Goal: Communication & Community: Answer question/provide support

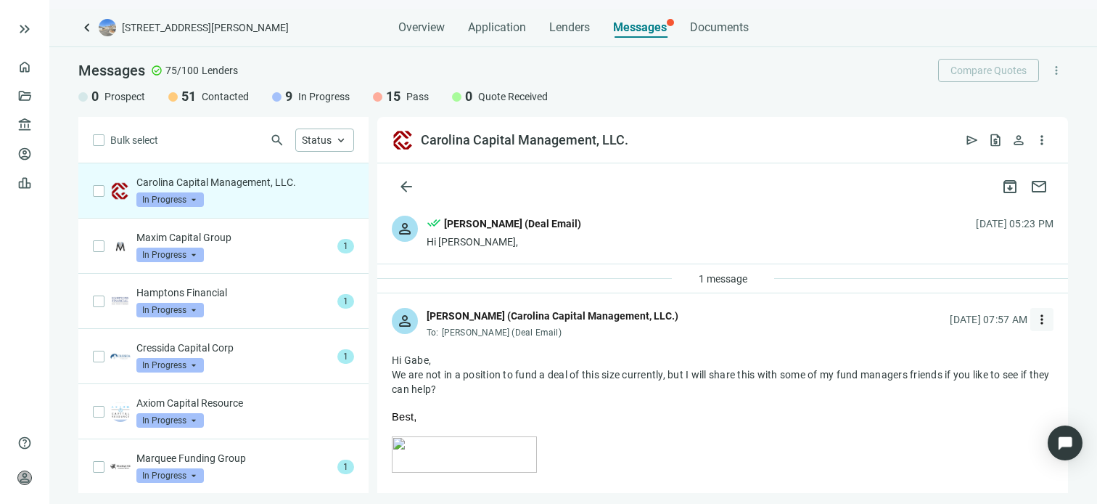
click at [1035, 318] on span "more_vert" at bounding box center [1042, 319] width 15 height 15
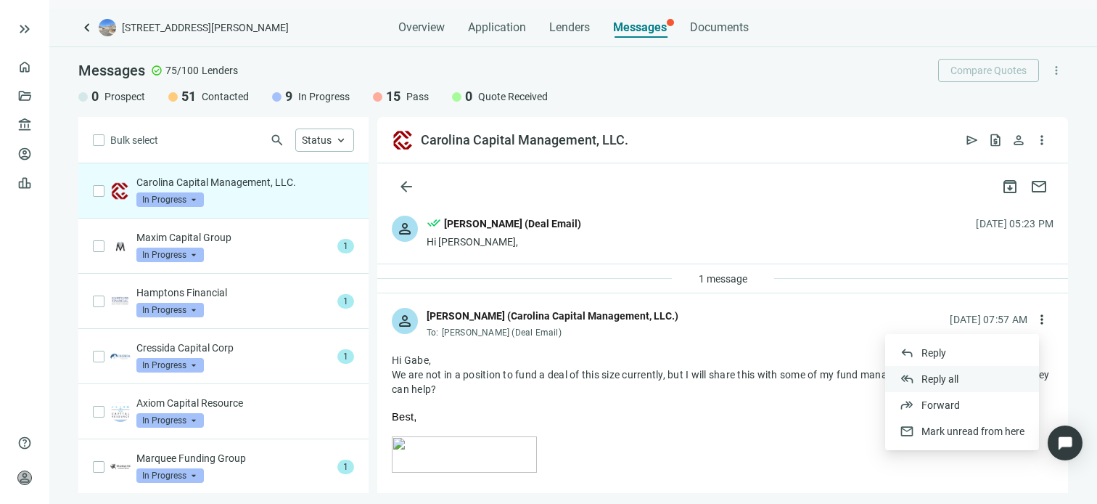
click at [949, 376] on span "Reply all" at bounding box center [940, 379] width 37 height 12
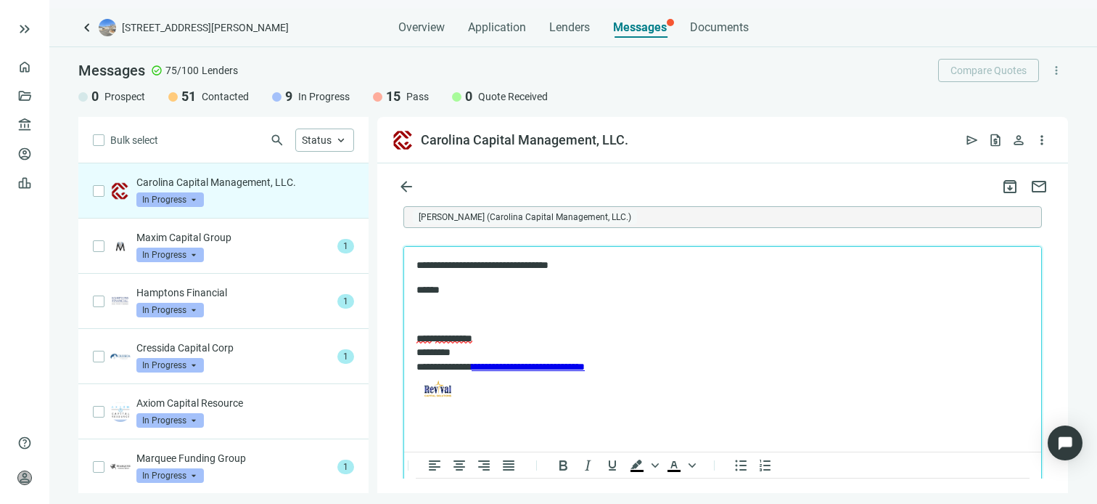
scroll to position [846, 0]
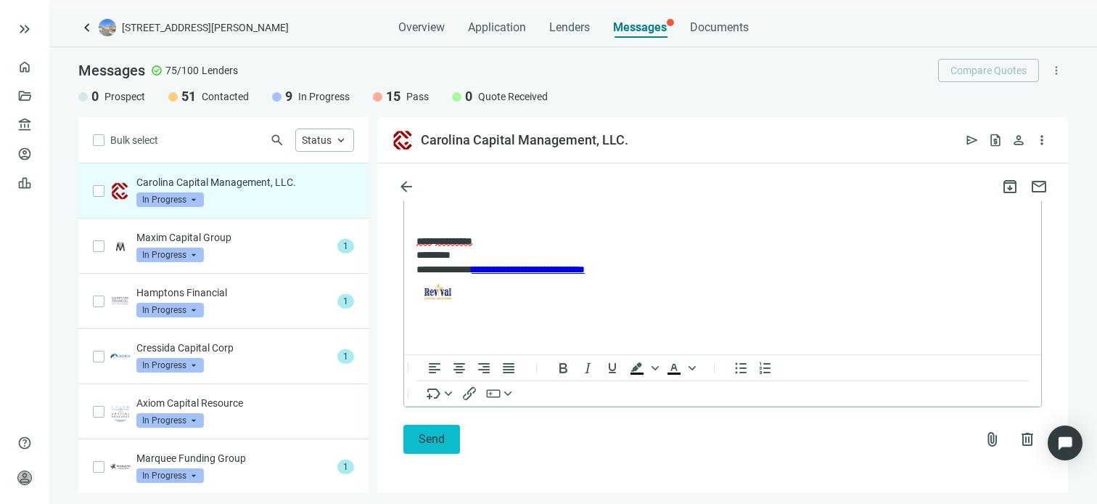
click at [435, 443] on span "Send" at bounding box center [432, 439] width 26 height 14
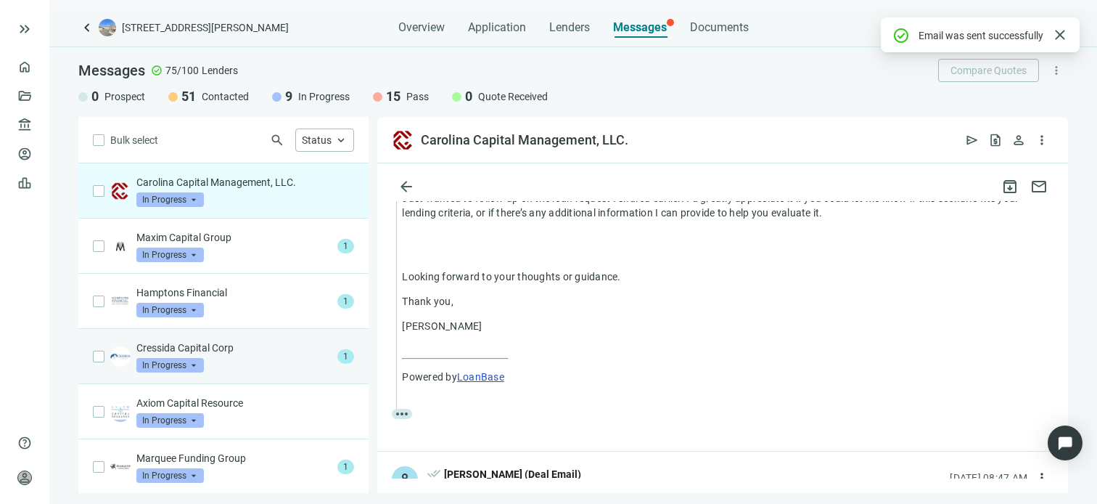
scroll to position [824, 0]
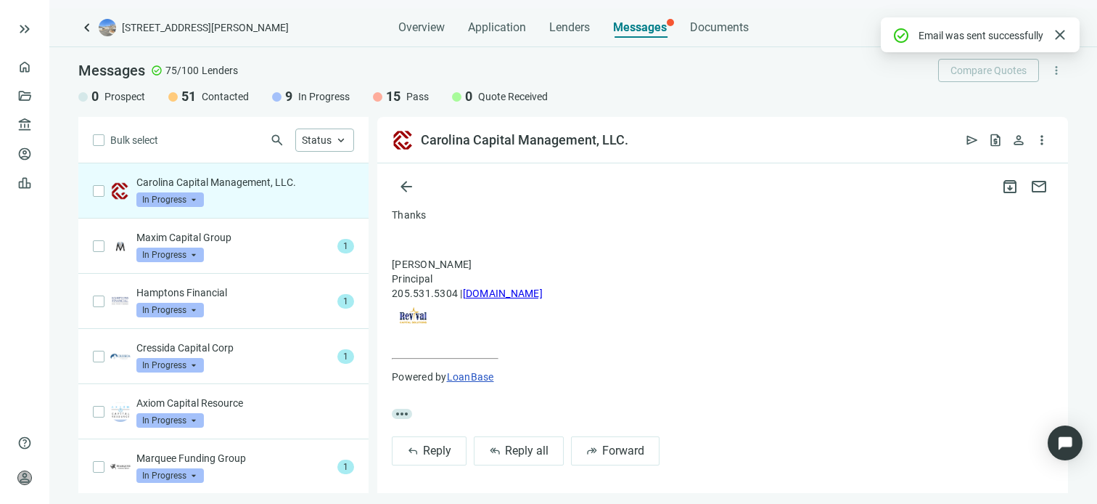
click at [197, 203] on span "In Progress" at bounding box center [170, 199] width 68 height 15
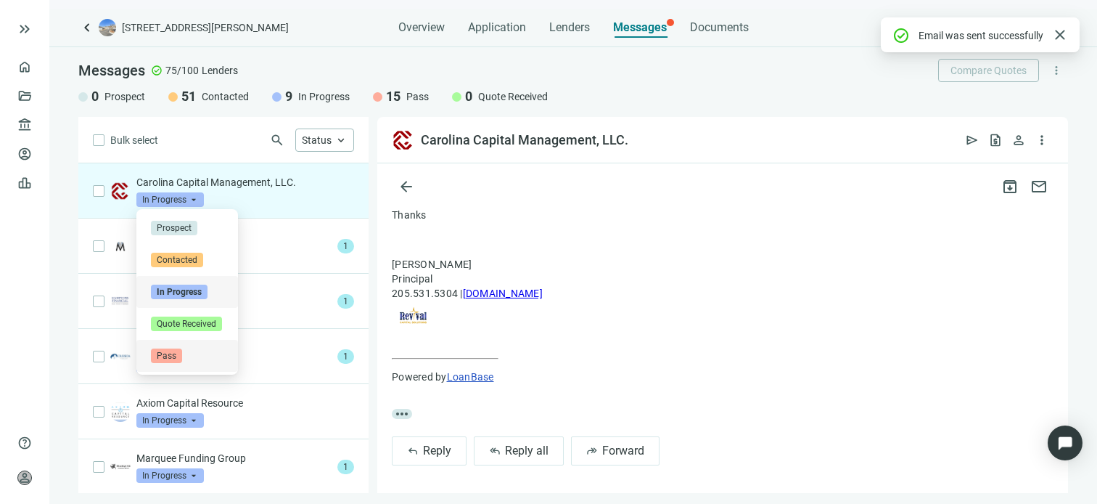
click at [169, 356] on span "Pass" at bounding box center [166, 355] width 31 height 15
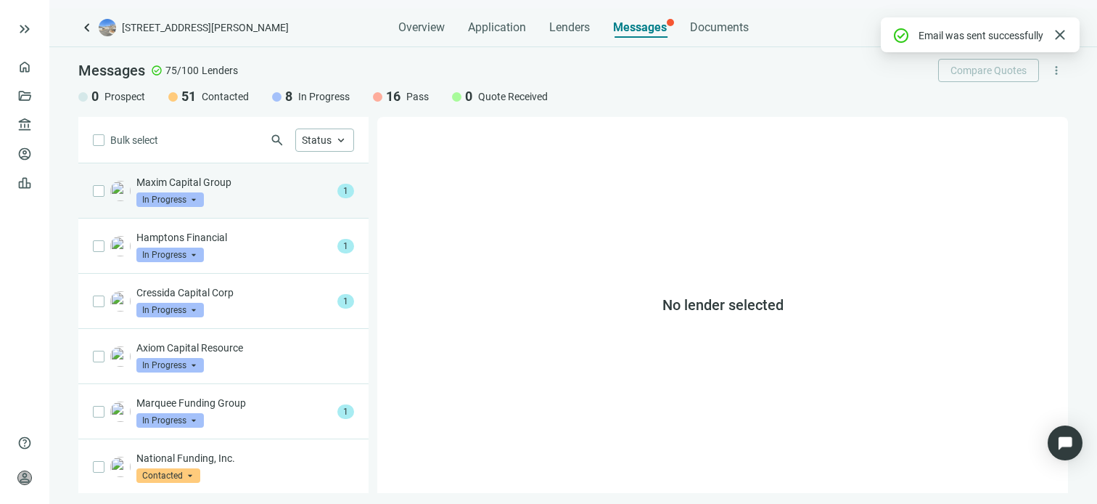
click at [213, 189] on div "Maxim Capital Group In Progress arrow_drop_down" at bounding box center [233, 191] width 195 height 32
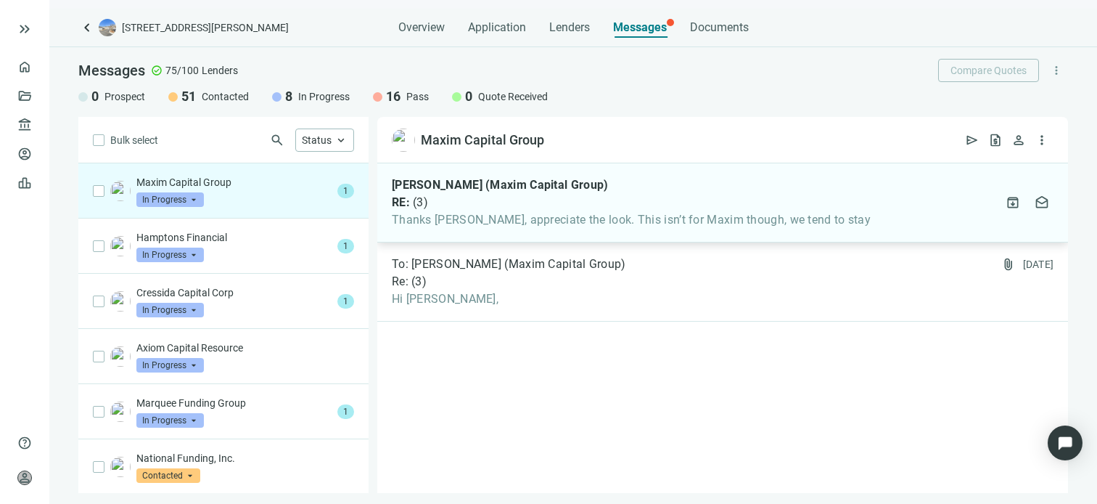
click at [465, 219] on span "Thanks Gabe, appreciate the look. This isn’t for Maxim though, we tend to stay" at bounding box center [631, 220] width 479 height 15
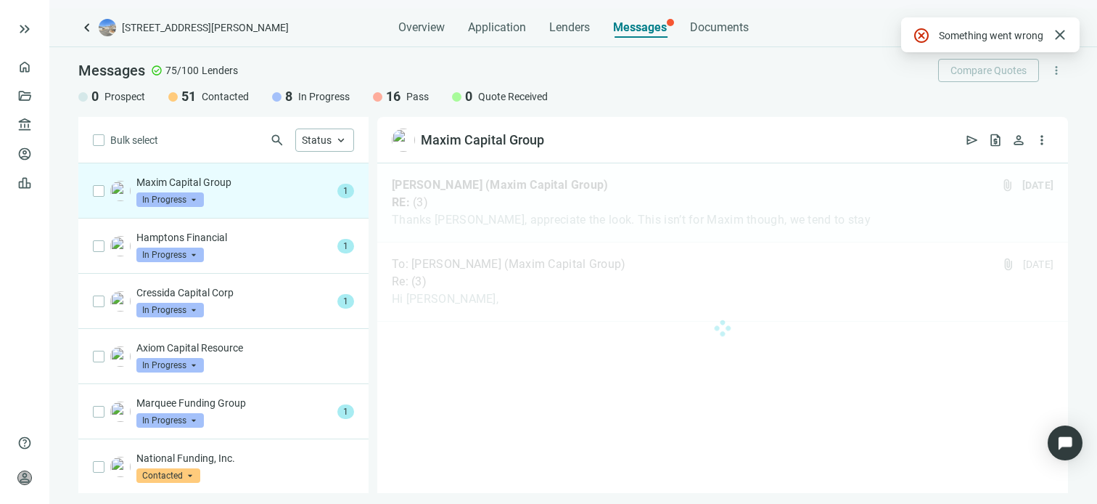
click at [194, 195] on span "In Progress" at bounding box center [170, 199] width 68 height 15
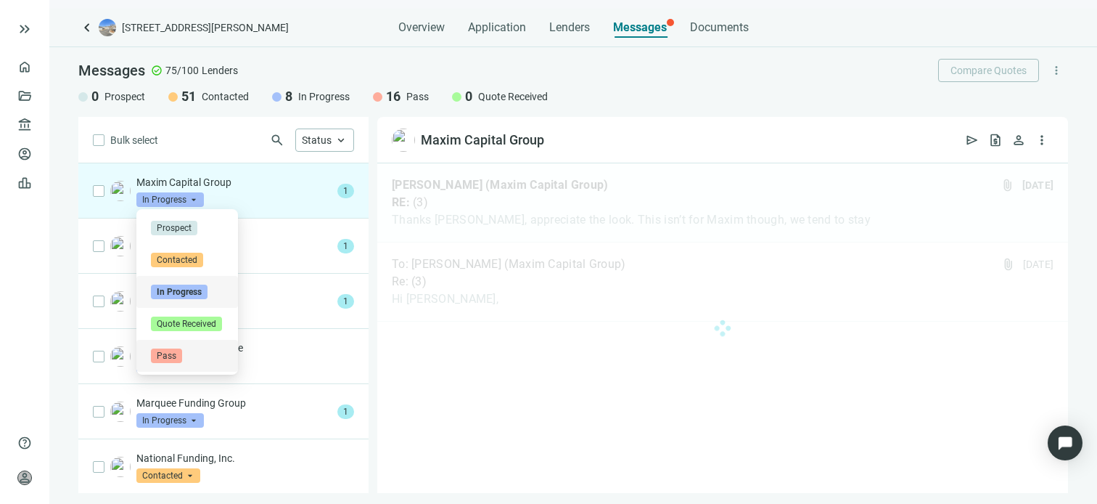
click at [163, 358] on span "Pass" at bounding box center [166, 355] width 31 height 15
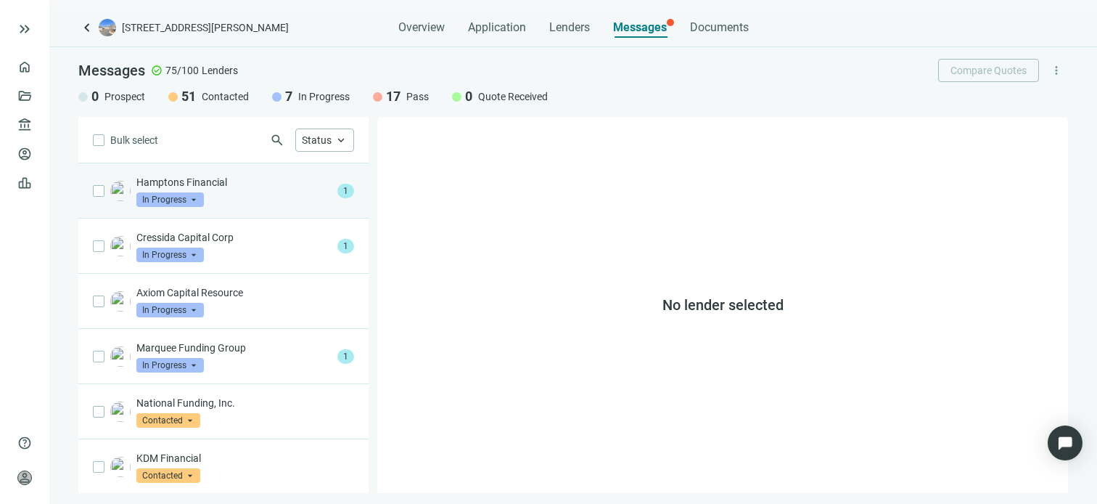
click at [238, 183] on p "Hamptons Financial" at bounding box center [233, 182] width 195 height 15
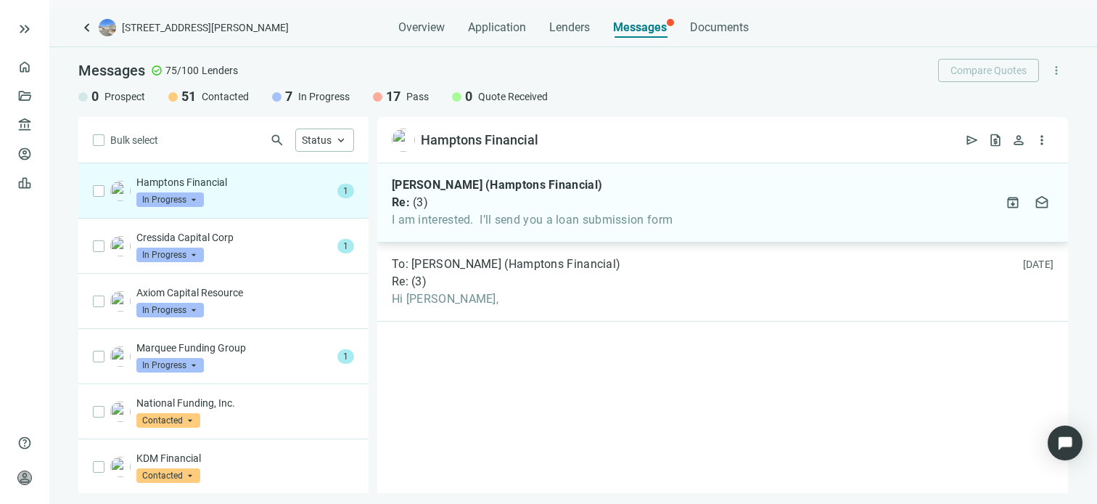
click at [467, 210] on div "Brendan Byrne (Hamptons Financial) Re: ( 3 ) I am interested. I’ll send you a l…" at bounding box center [532, 202] width 281 height 49
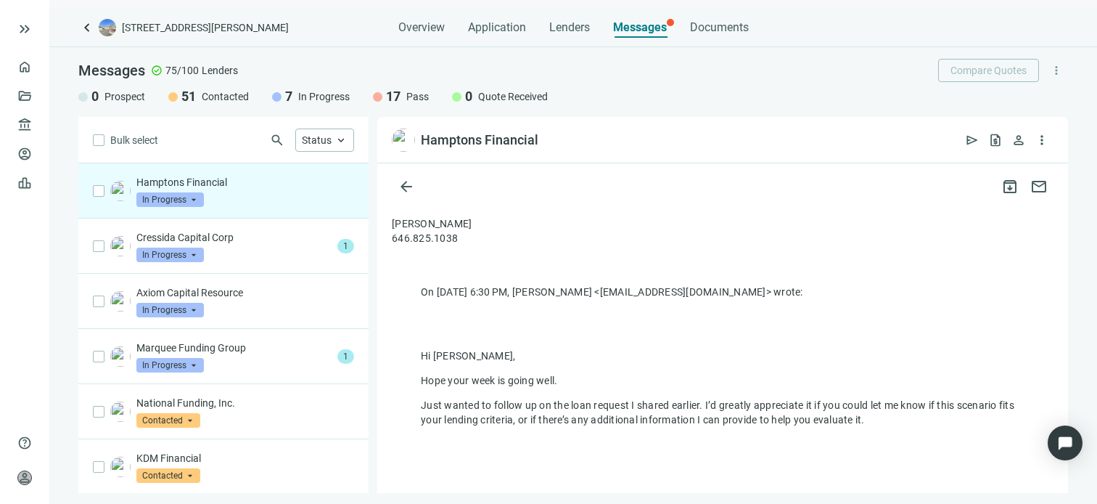
scroll to position [35, 0]
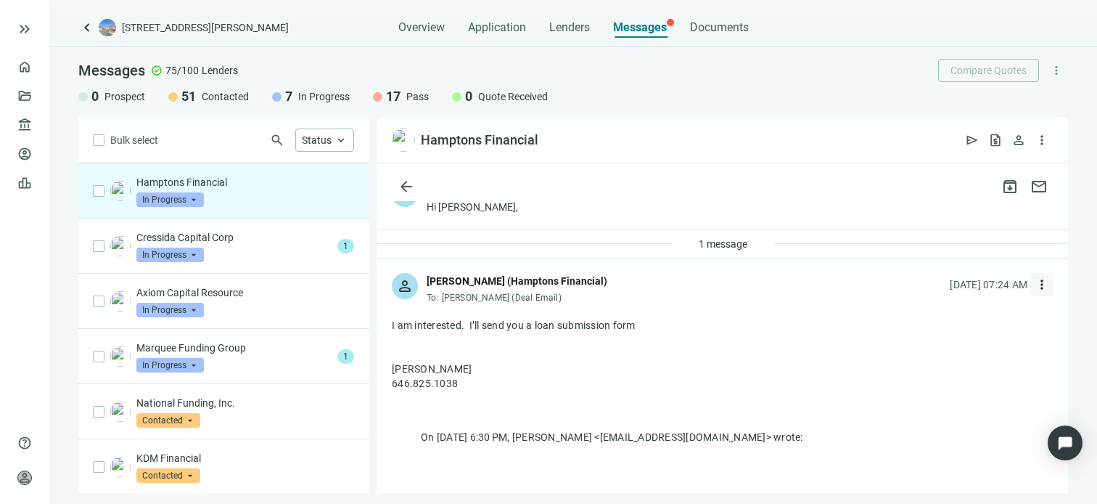
click at [1035, 283] on span "more_vert" at bounding box center [1042, 284] width 15 height 15
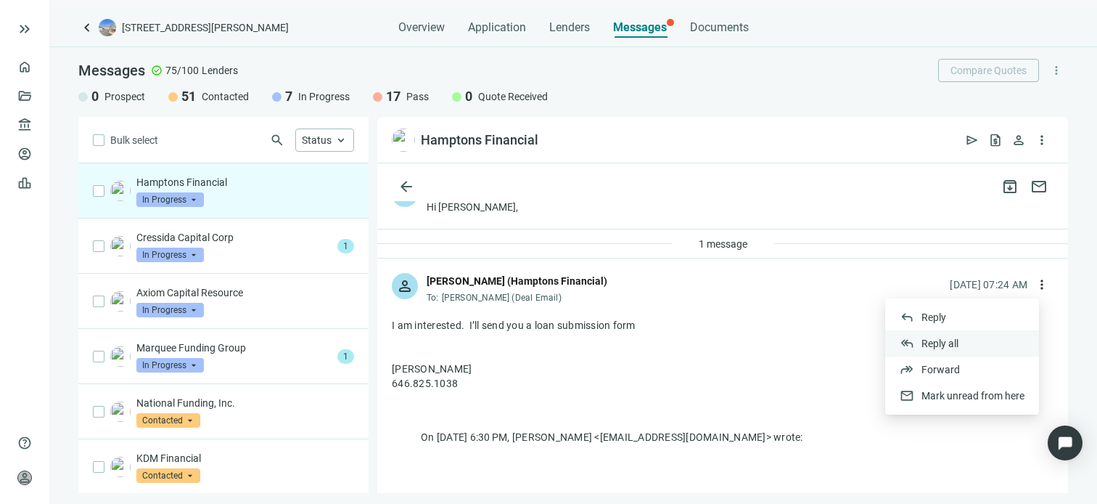
click at [947, 341] on span "Reply all" at bounding box center [940, 344] width 37 height 12
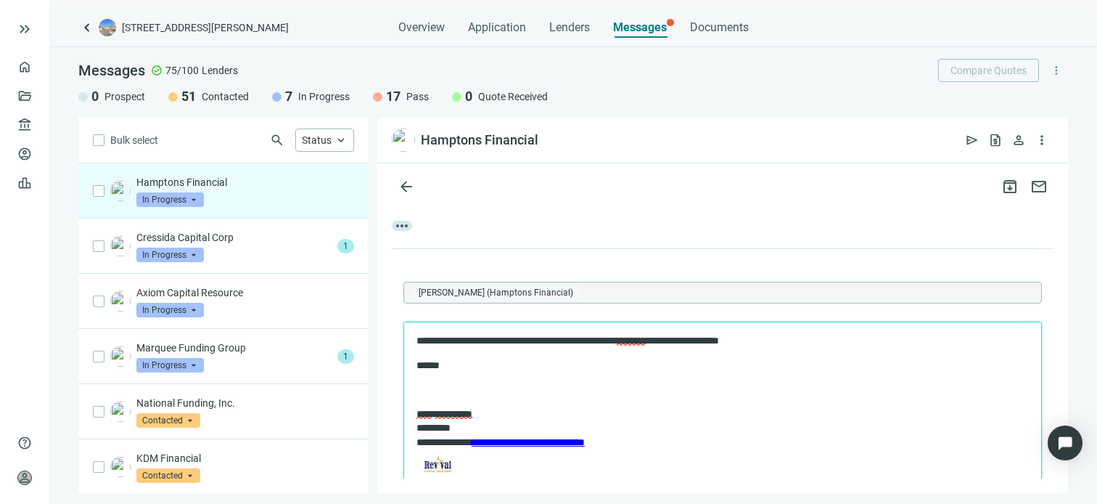
scroll to position [759, 0]
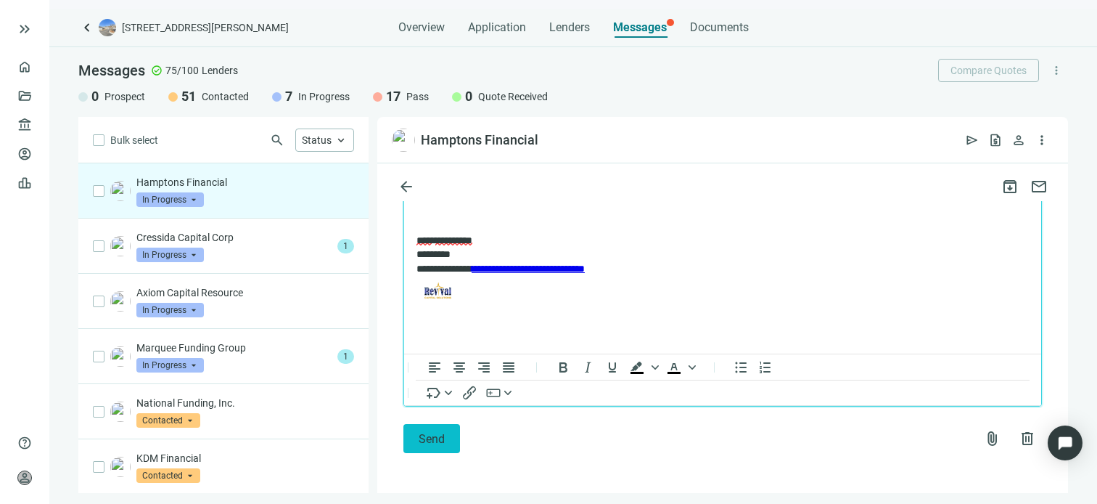
click at [440, 443] on span "Send" at bounding box center [432, 439] width 26 height 14
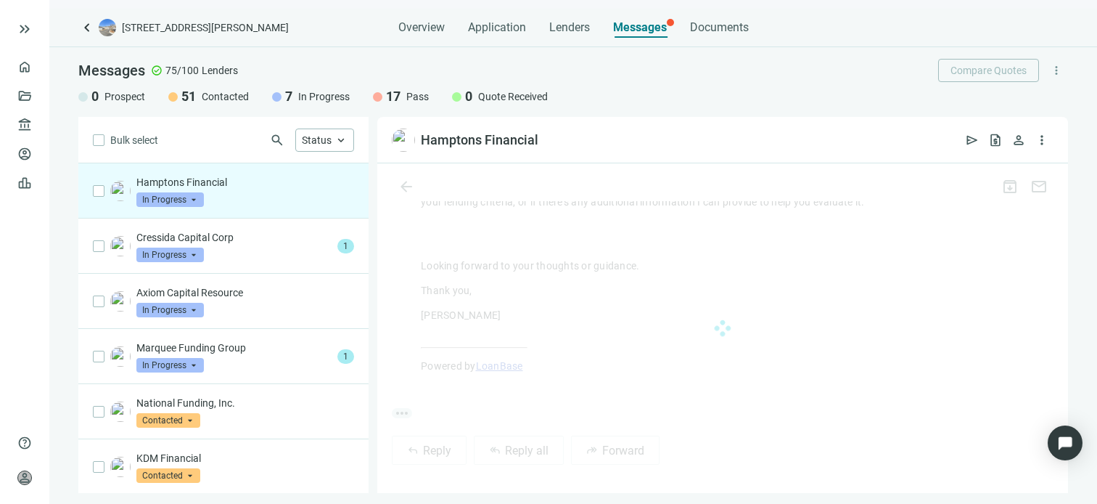
scroll to position [736, 0]
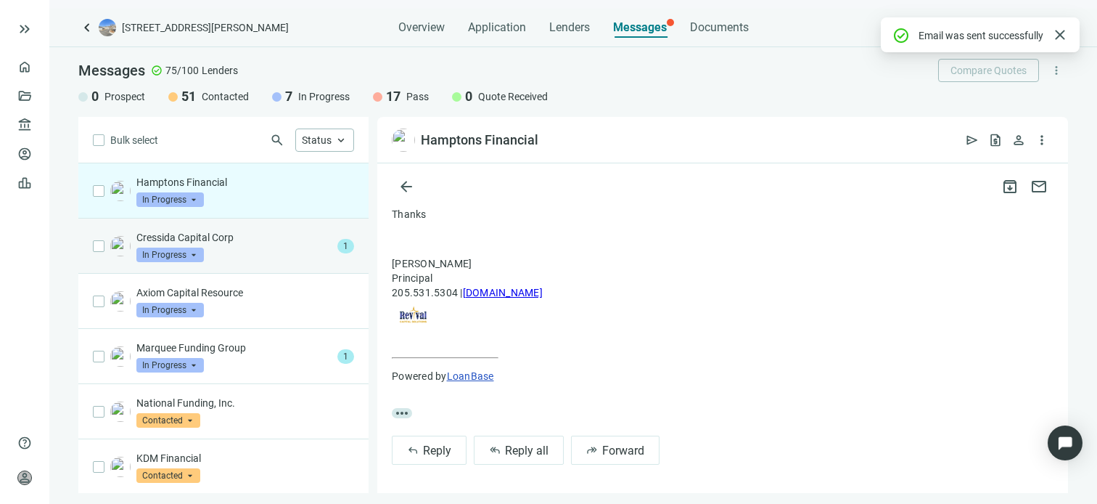
click at [235, 248] on div "Cressida Capital Corp In Progress arrow_drop_down" at bounding box center [233, 246] width 195 height 32
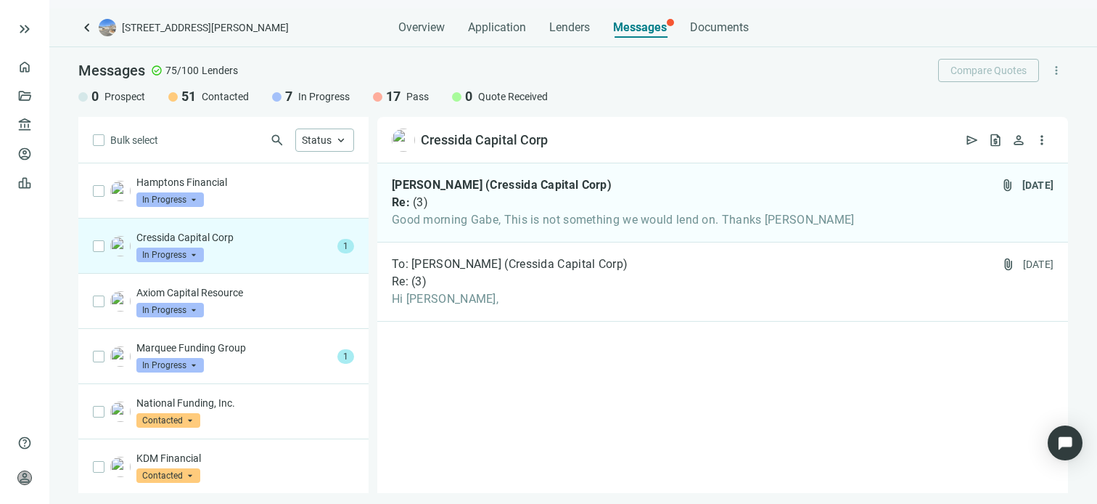
click at [193, 255] on span "In Progress" at bounding box center [170, 255] width 68 height 15
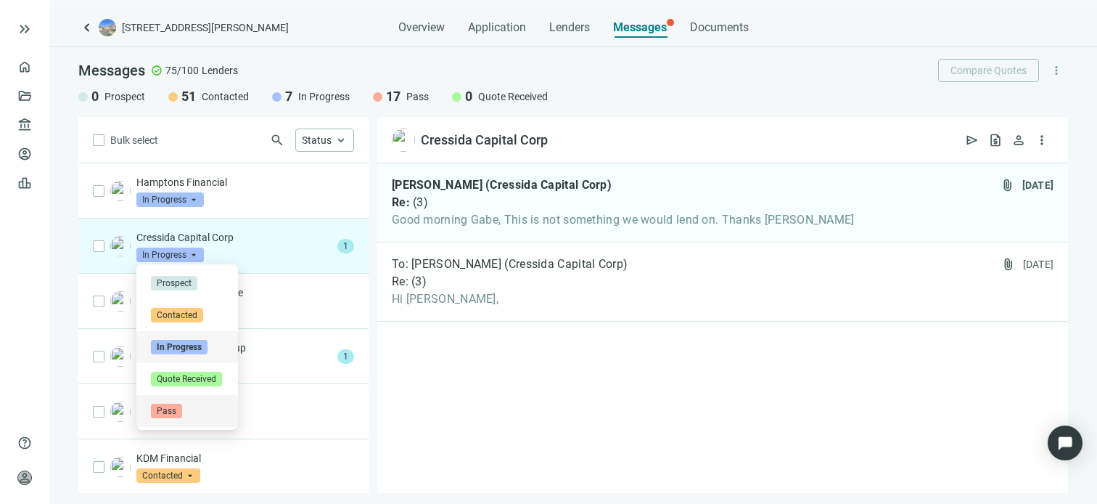
click at [171, 409] on span "Pass" at bounding box center [166, 411] width 31 height 15
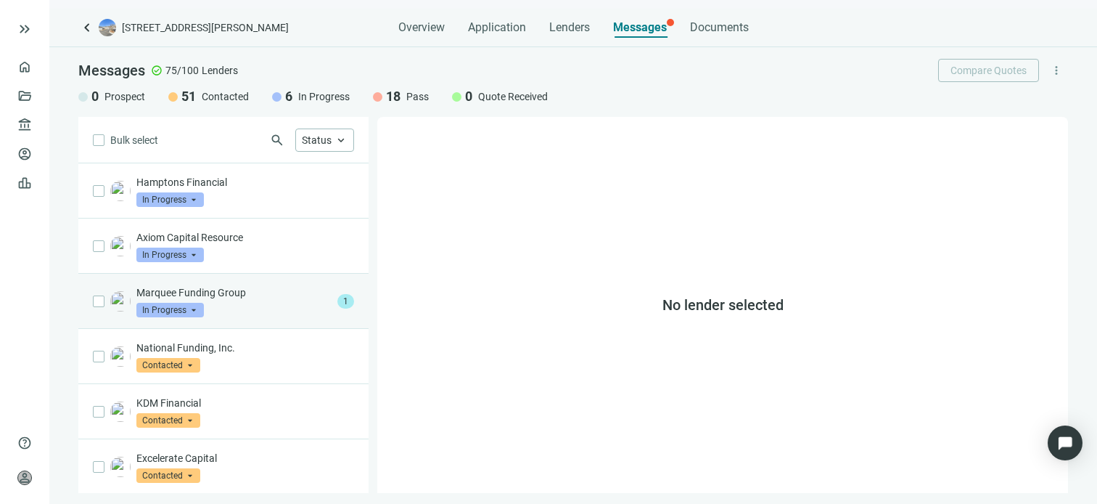
click at [234, 295] on p "Marquee Funding Group" at bounding box center [233, 292] width 195 height 15
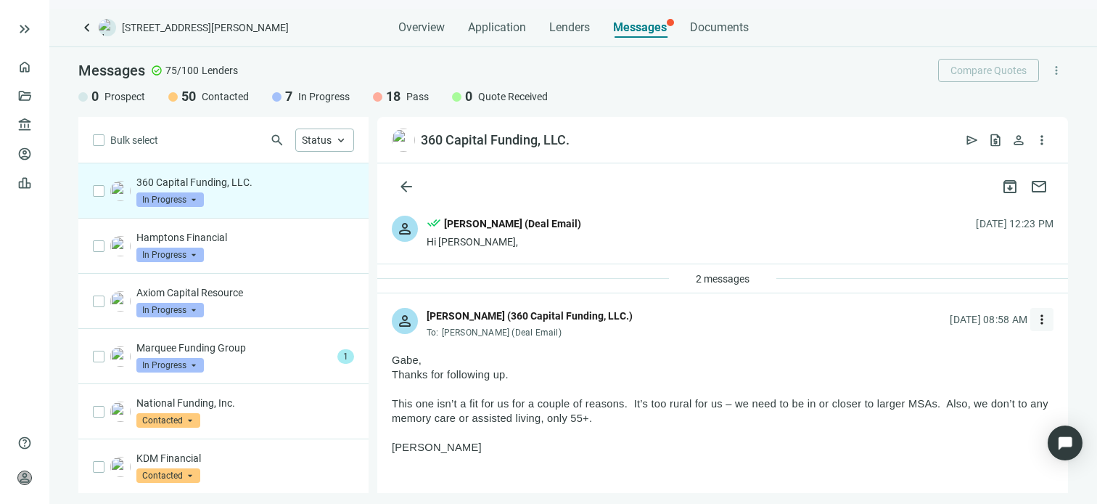
click at [1035, 323] on button "more_vert" at bounding box center [1042, 319] width 23 height 23
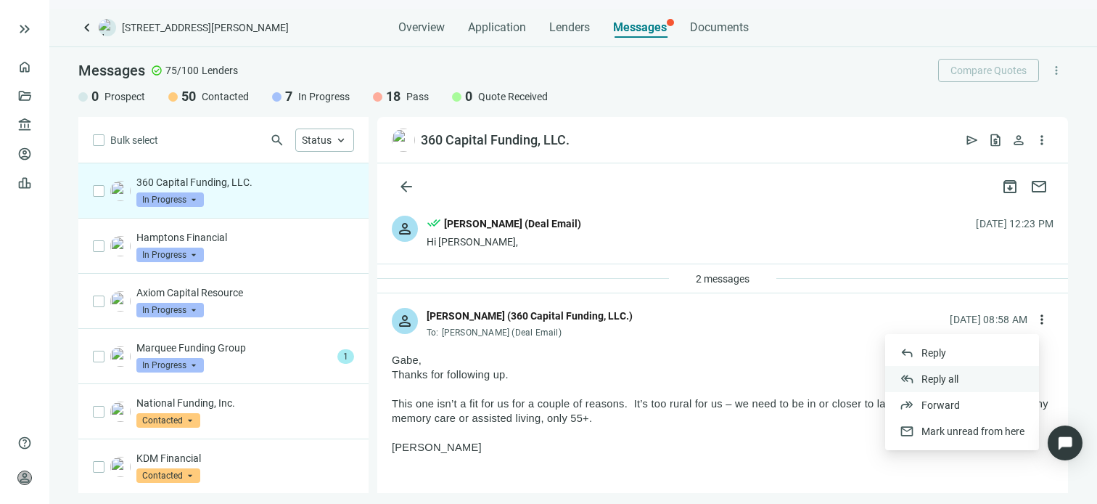
click at [956, 378] on span "Reply all" at bounding box center [940, 379] width 37 height 12
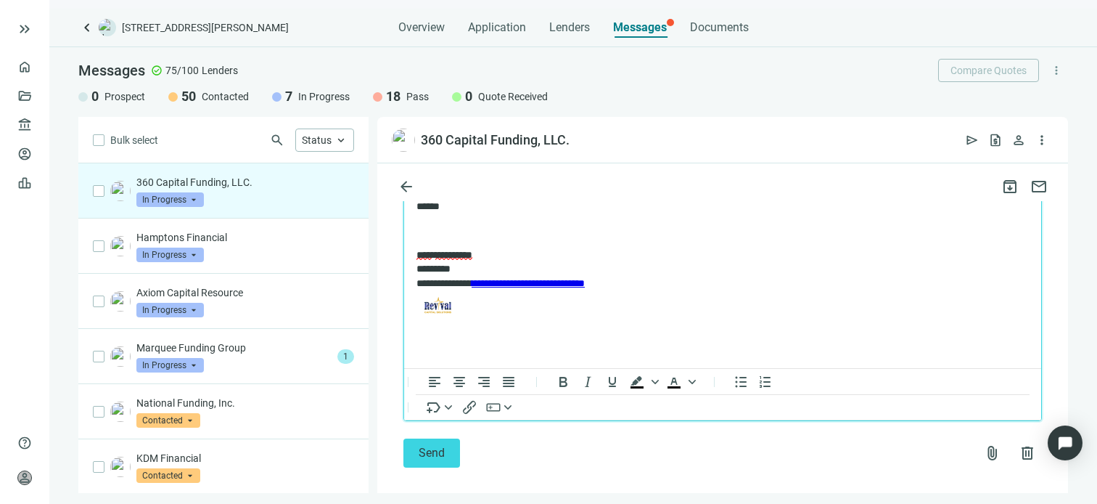
scroll to position [2254, 0]
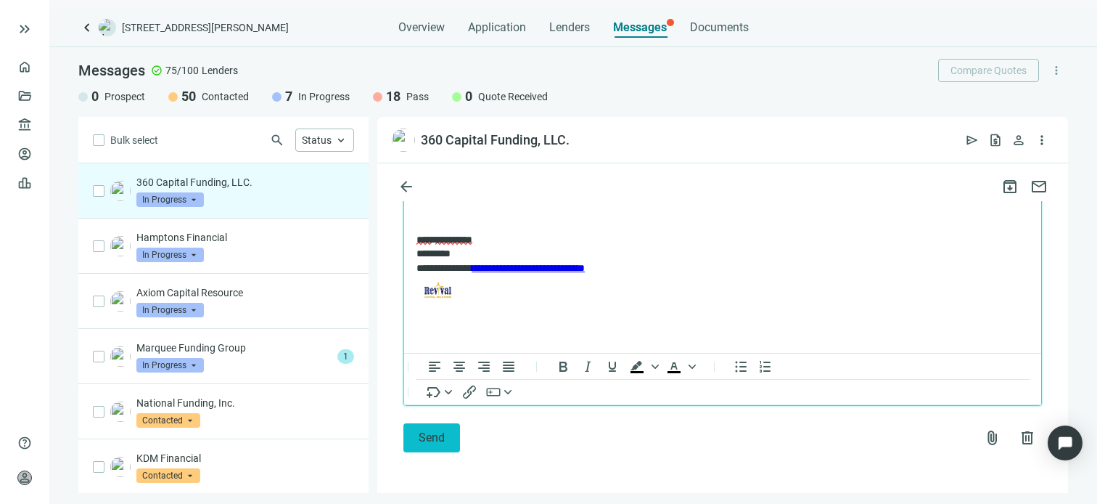
click at [433, 440] on span "Send" at bounding box center [432, 437] width 26 height 14
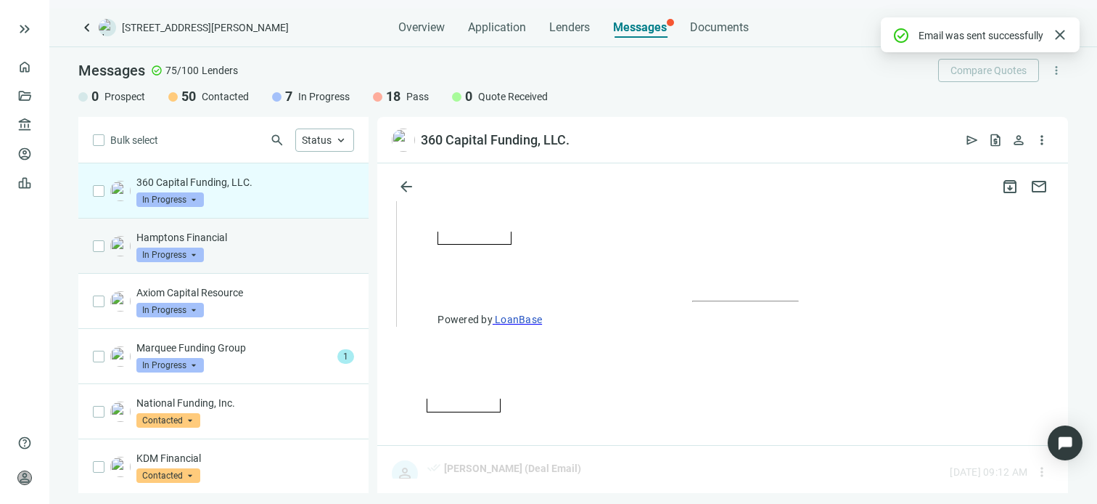
scroll to position [2231, 0]
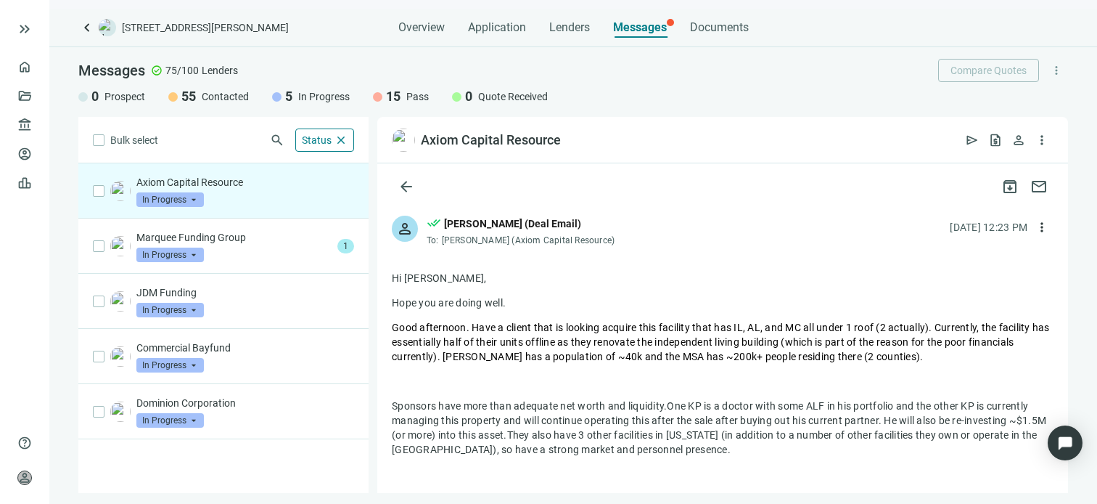
scroll to position [1379, 0]
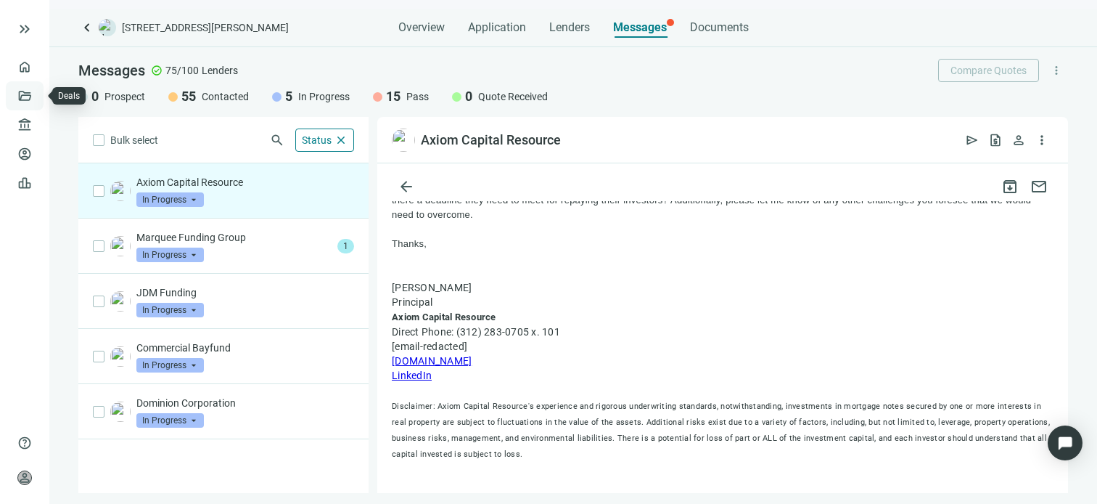
click at [36, 97] on link "Deals" at bounding box center [49, 96] width 26 height 12
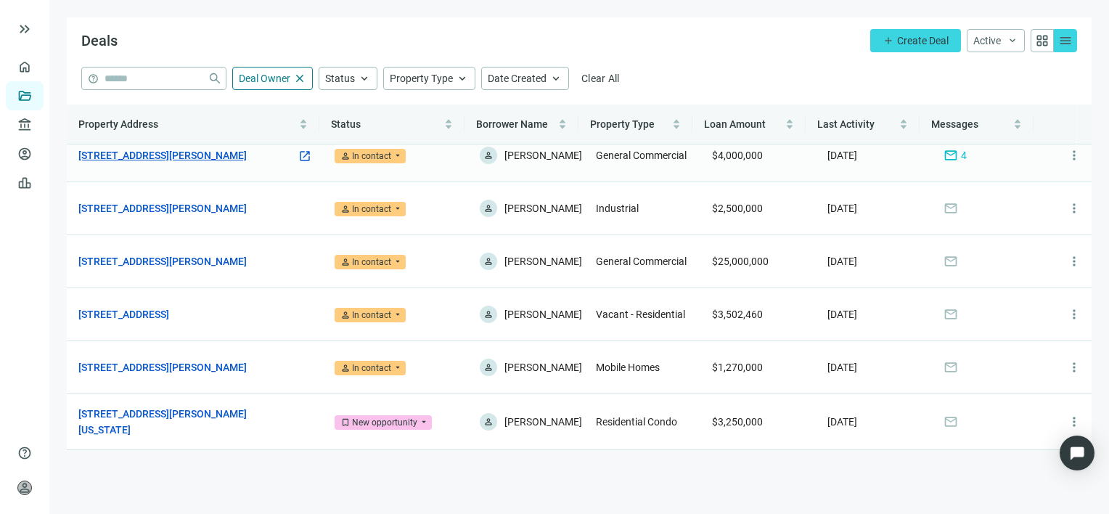
scroll to position [26, 0]
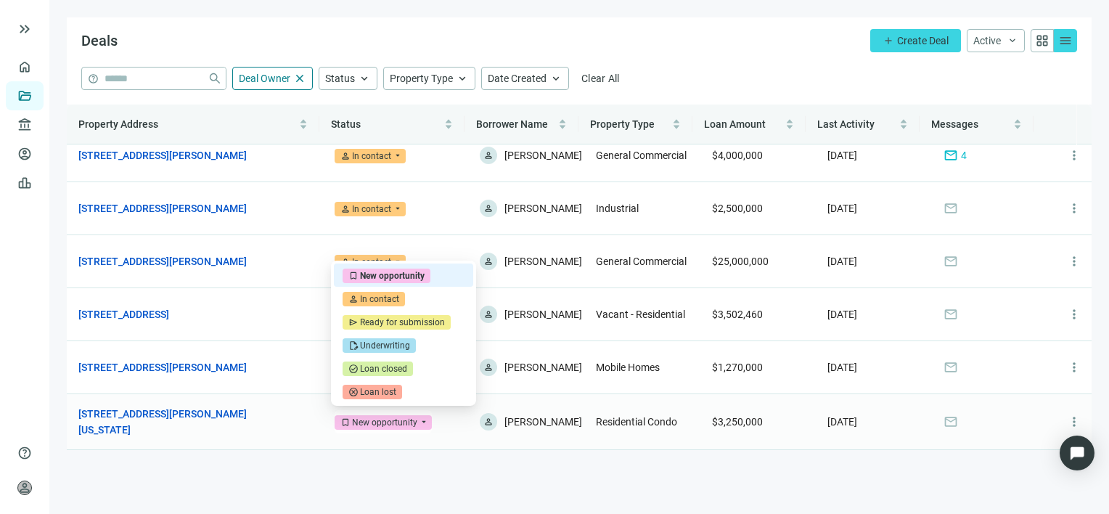
click at [417, 418] on span "bookmark New opportunity" at bounding box center [383, 422] width 97 height 15
click at [388, 391] on div "Loan lost" at bounding box center [378, 392] width 36 height 15
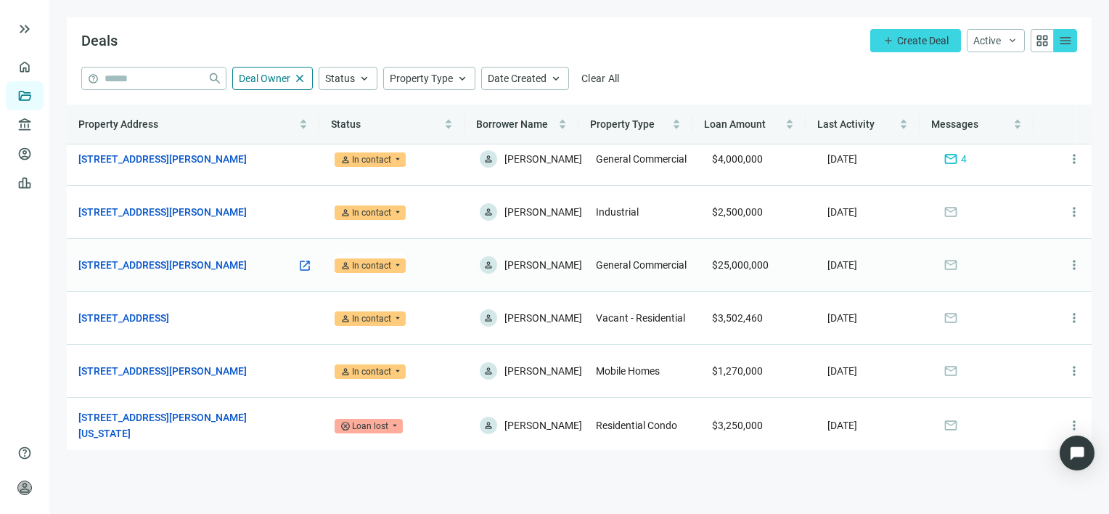
scroll to position [0, 0]
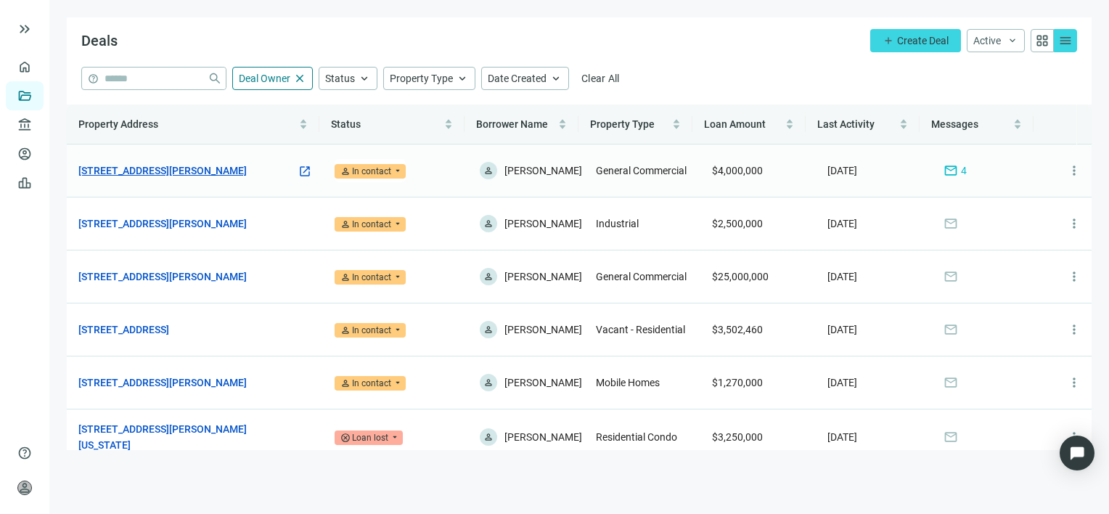
click at [222, 169] on link "[STREET_ADDRESS][PERSON_NAME]" at bounding box center [162, 171] width 168 height 16
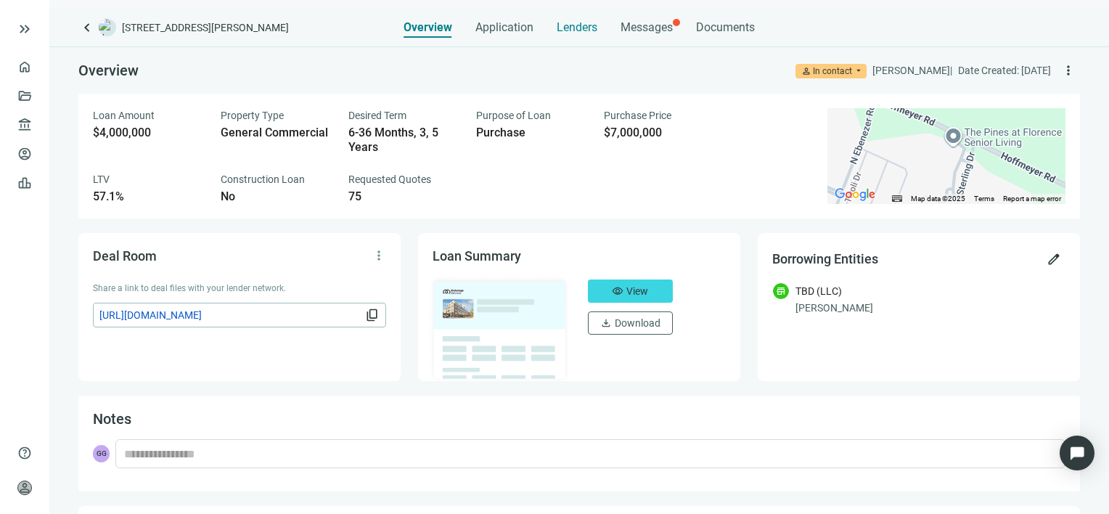
click at [572, 26] on span "Lenders" at bounding box center [577, 27] width 41 height 15
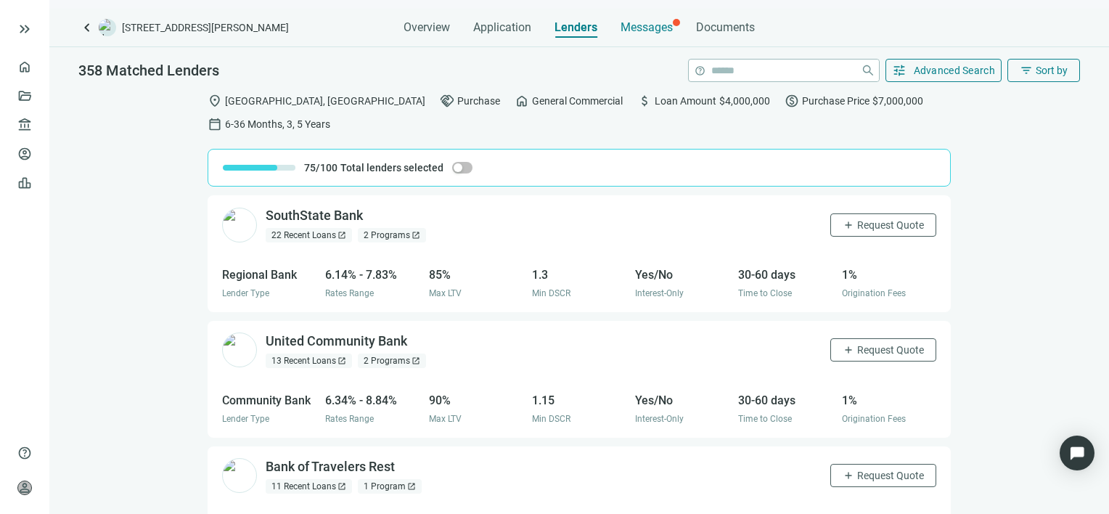
click at [650, 24] on span "Messages" at bounding box center [647, 27] width 52 height 14
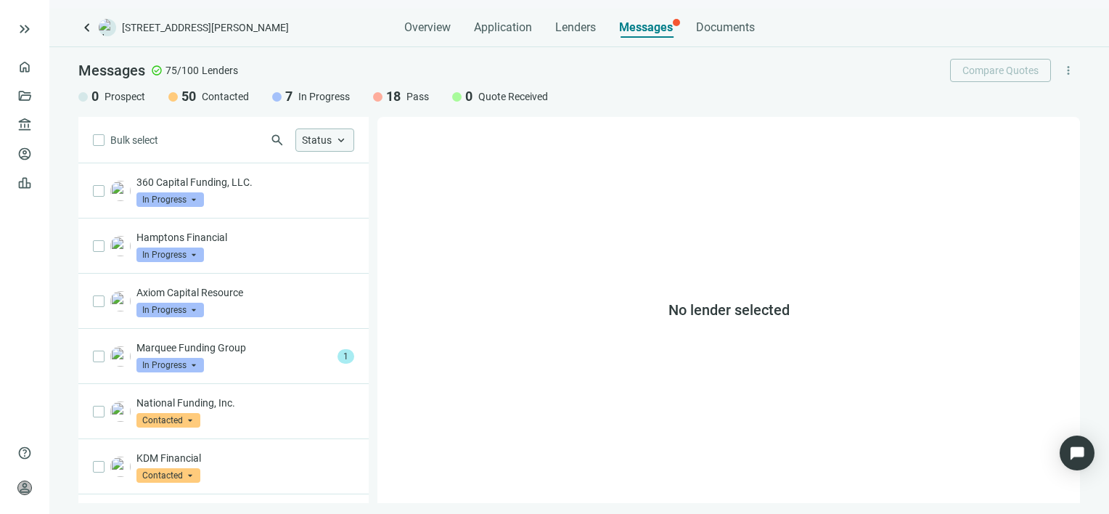
click at [343, 139] on span "keyboard_arrow_up" at bounding box center [341, 140] width 13 height 13
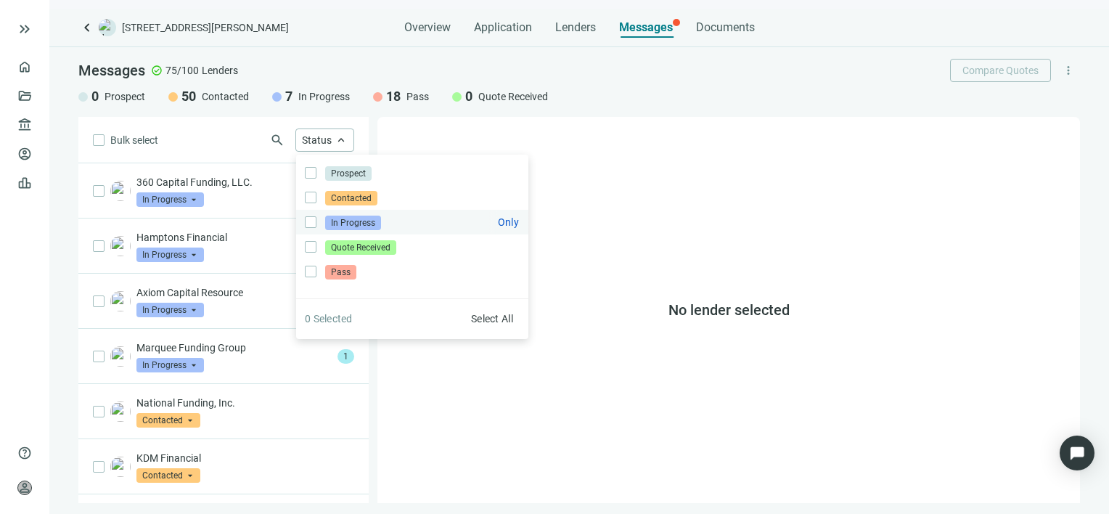
click at [332, 224] on span "In Progress" at bounding box center [353, 223] width 56 height 15
click at [491, 399] on div "No lender selected" at bounding box center [728, 310] width 703 height 386
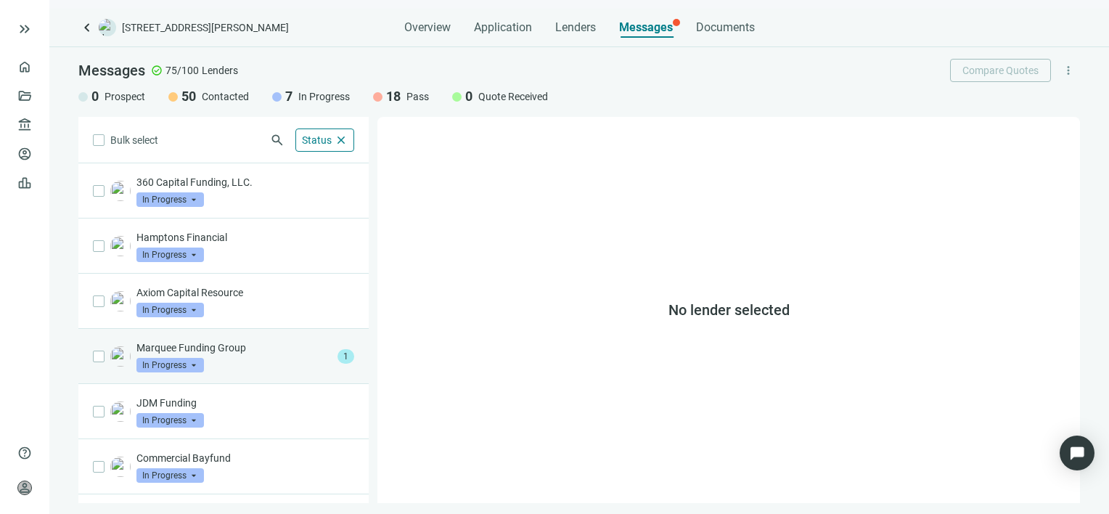
scroll to position [45, 0]
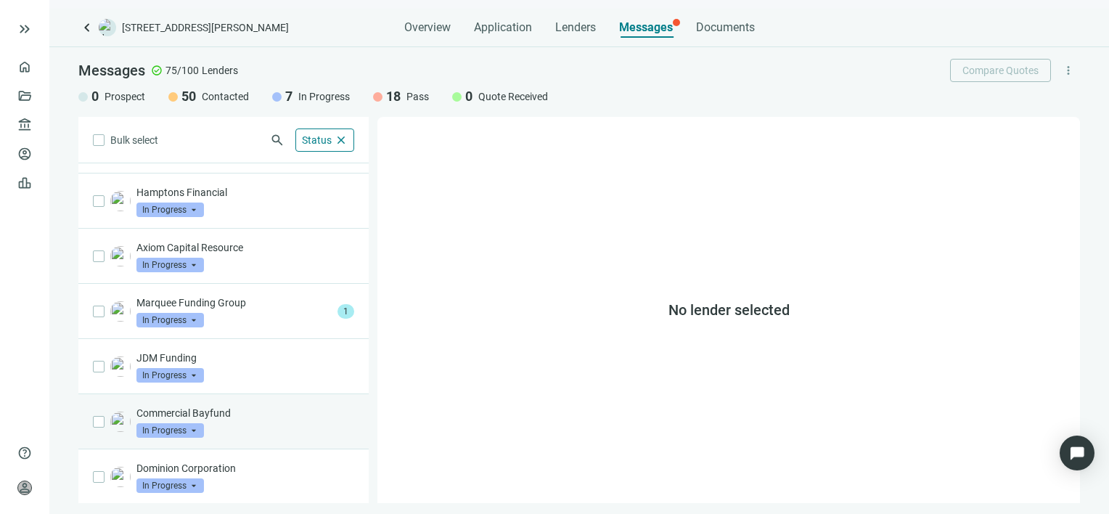
click at [236, 420] on div "Commercial Bayfund In Progress arrow_drop_down" at bounding box center [245, 422] width 218 height 32
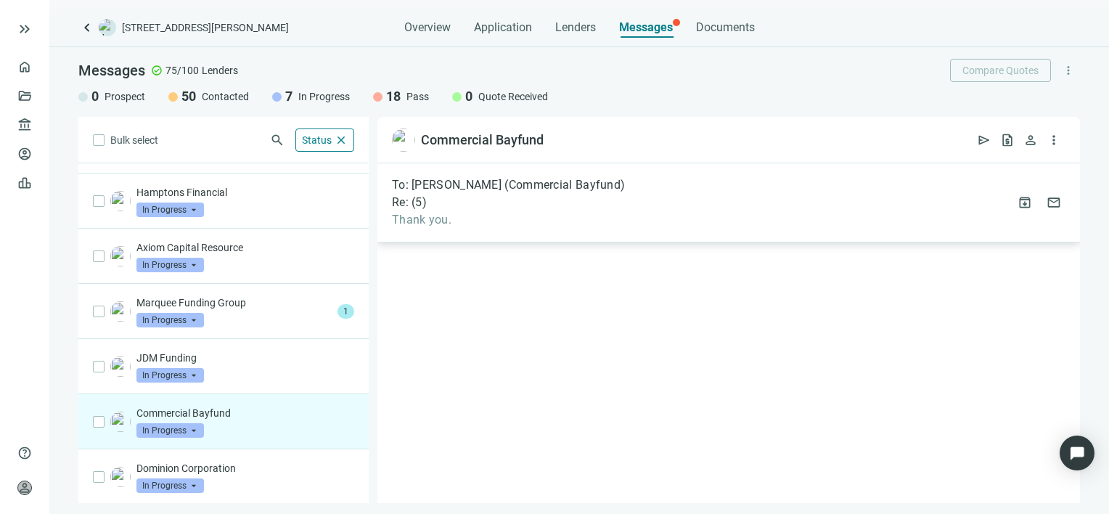
click at [550, 208] on div "Re: ( 5 )" at bounding box center [508, 202] width 233 height 15
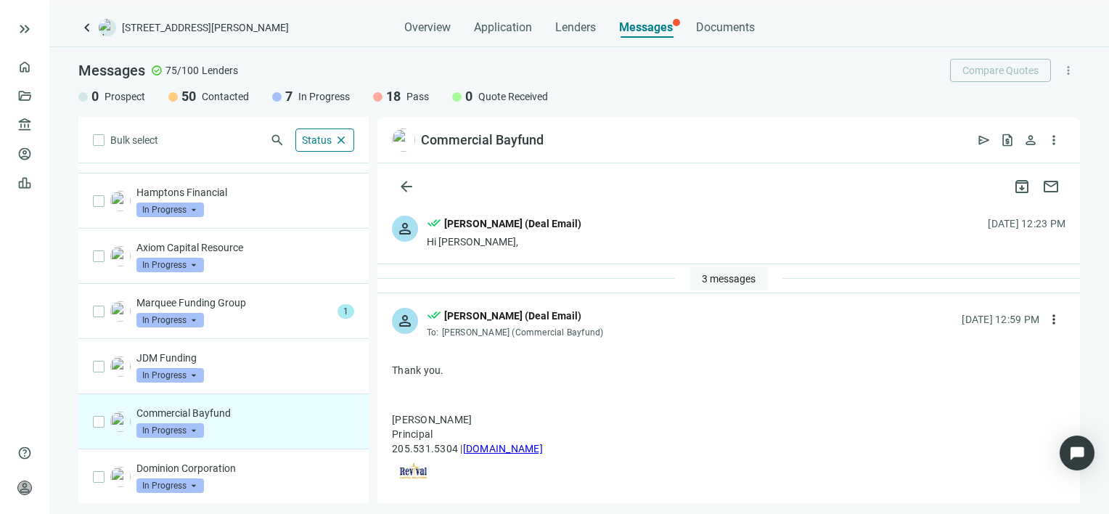
click at [733, 279] on span "3 messages" at bounding box center [729, 279] width 54 height 12
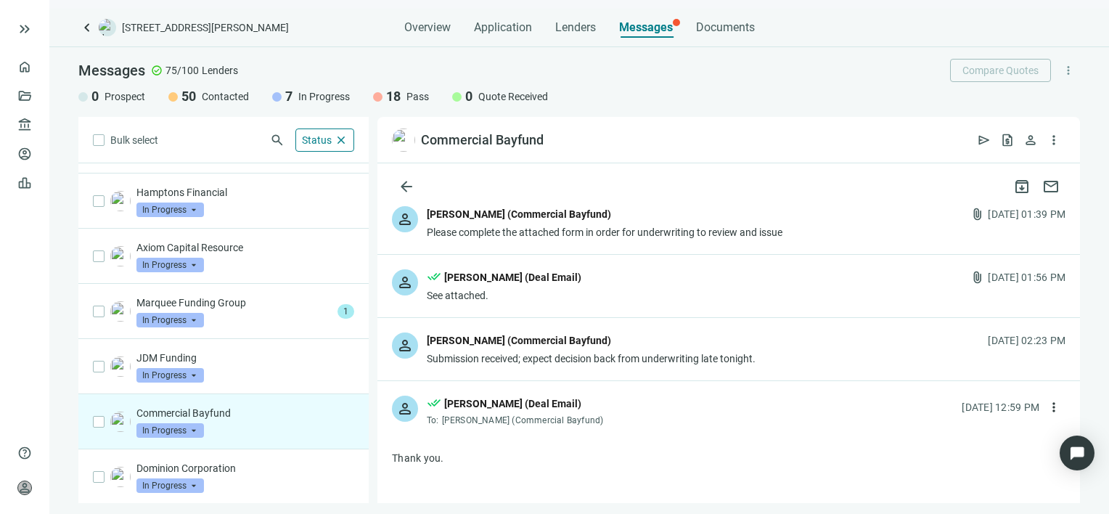
scroll to position [145, 0]
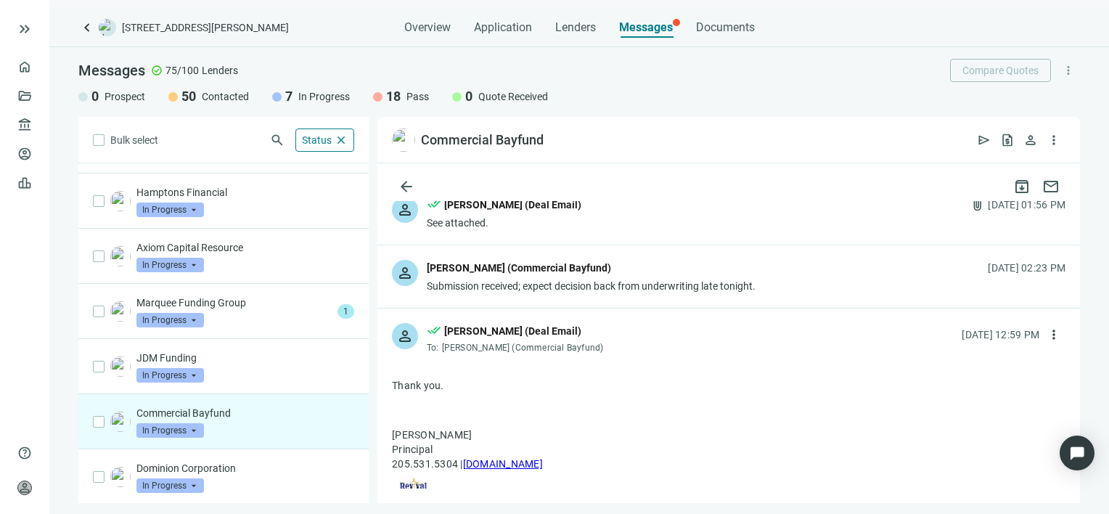
click at [684, 285] on div "Submission received; expect decision back from underwriting late tonight." at bounding box center [591, 286] width 329 height 15
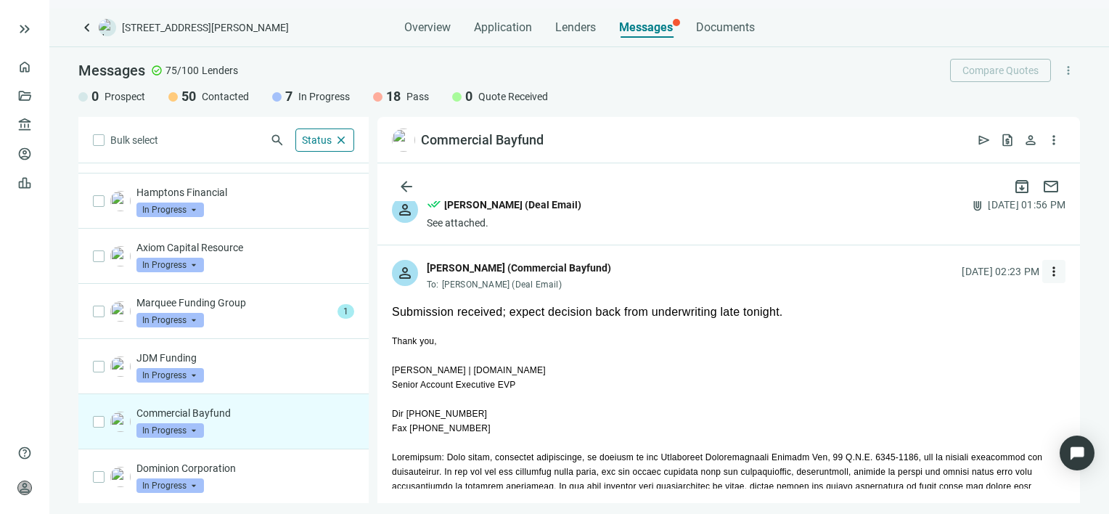
click at [1047, 270] on span "more_vert" at bounding box center [1054, 271] width 15 height 15
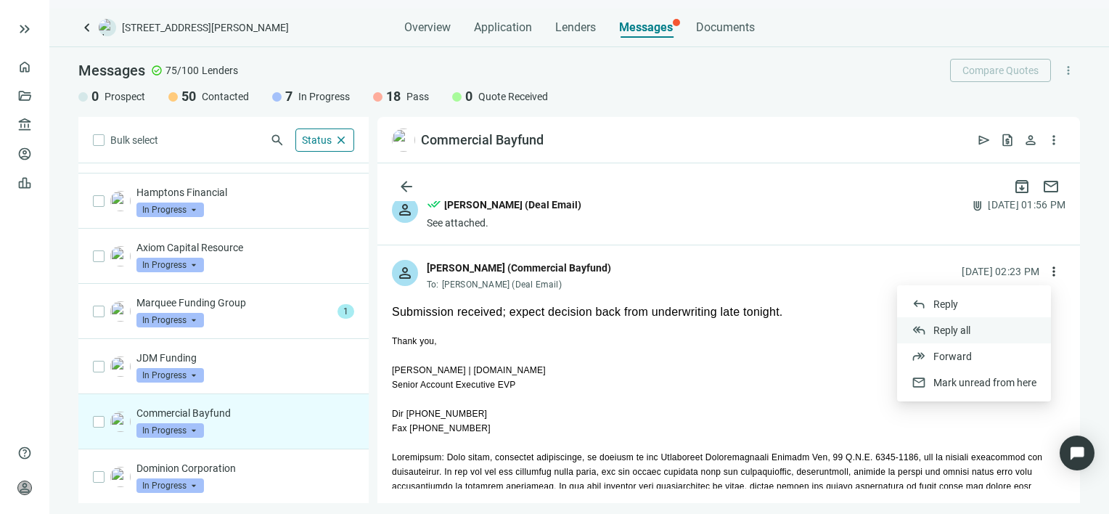
click at [954, 332] on span "Reply all" at bounding box center [951, 330] width 37 height 12
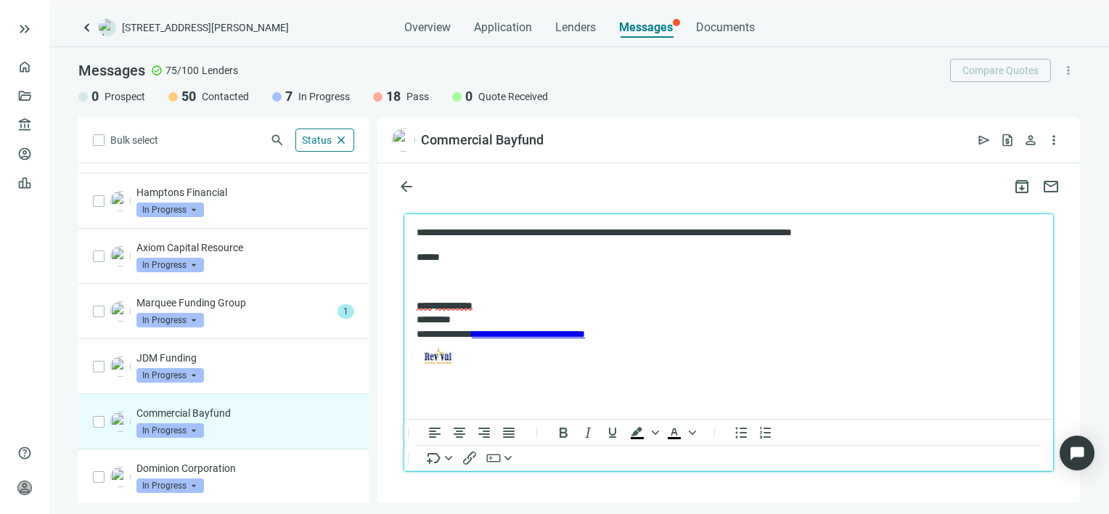
scroll to position [851, 0]
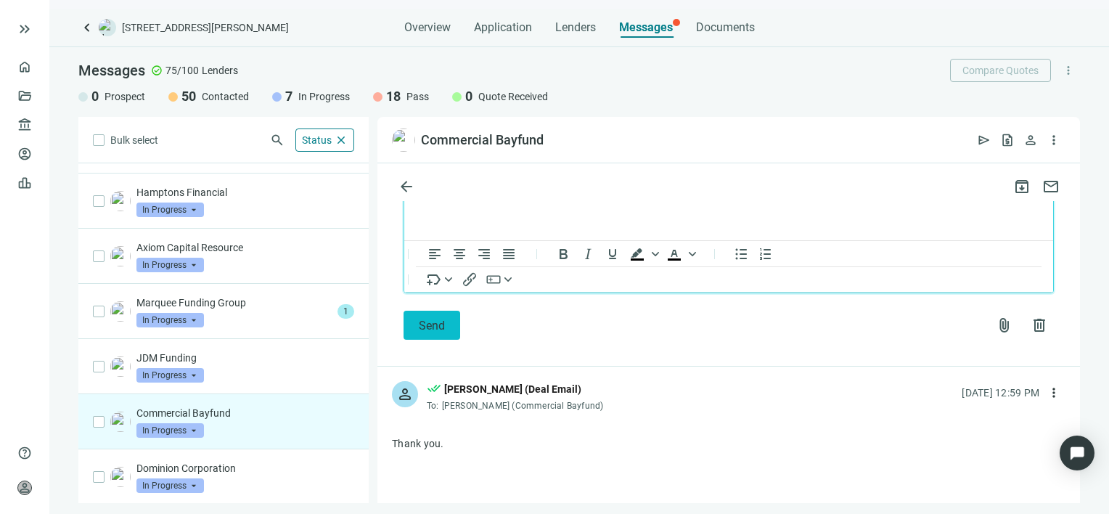
click at [430, 325] on span "Send" at bounding box center [432, 326] width 26 height 14
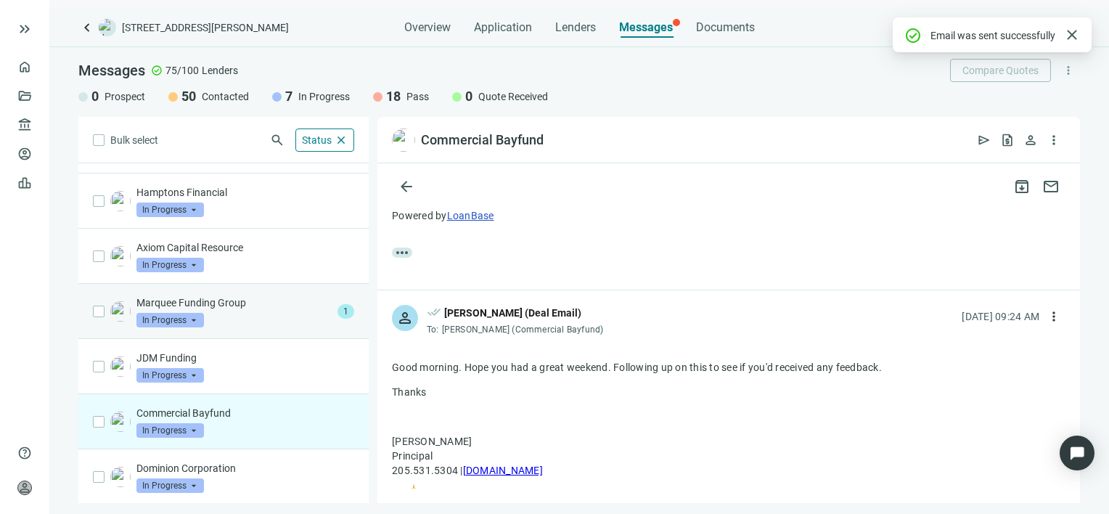
click at [241, 307] on p "Marquee Funding Group" at bounding box center [233, 302] width 195 height 15
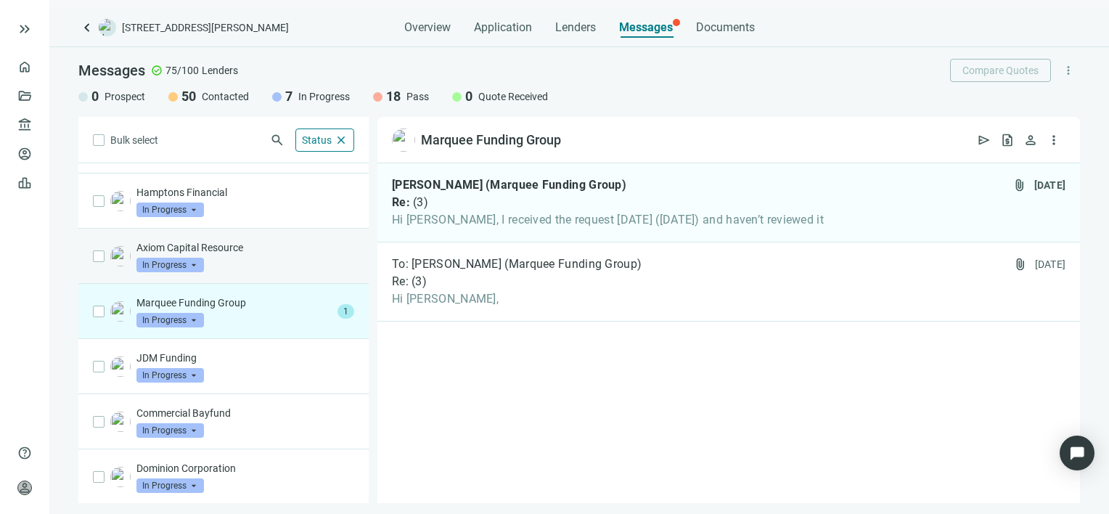
click at [218, 254] on div "Axiom Capital Resource In Progress arrow_drop_down" at bounding box center [245, 256] width 218 height 32
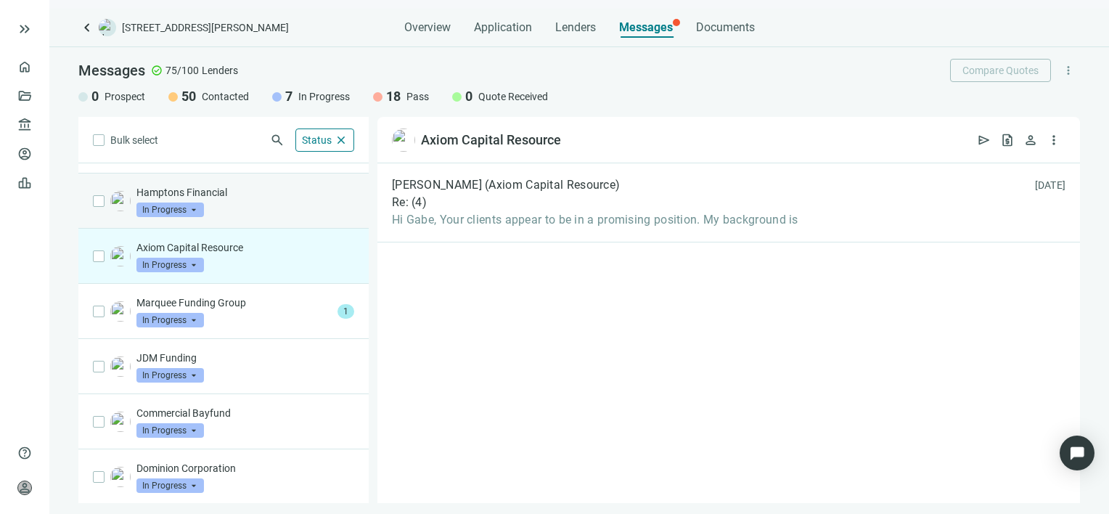
click at [218, 207] on div "Hamptons Financial In Progress arrow_drop_down" at bounding box center [245, 201] width 218 height 32
